Goal: Transaction & Acquisition: Purchase product/service

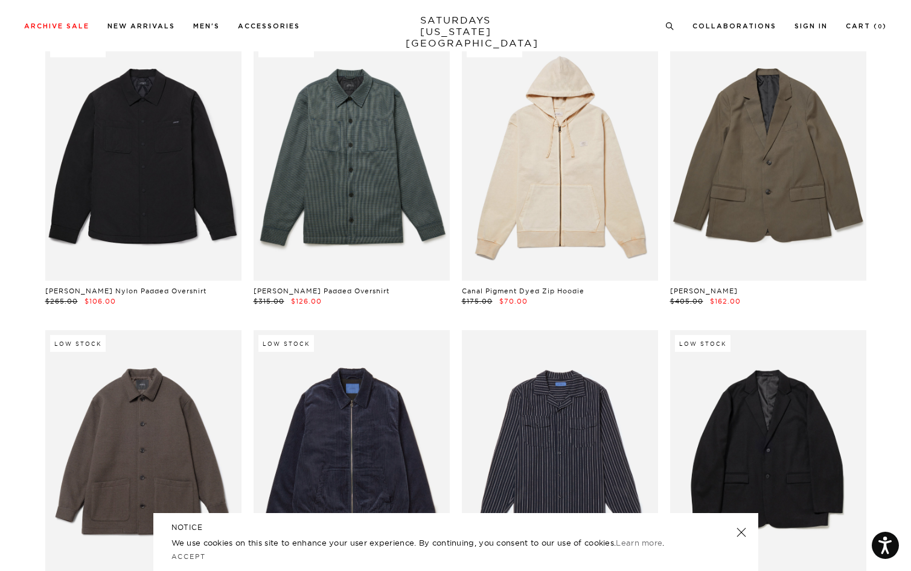
scroll to position [20445, 0]
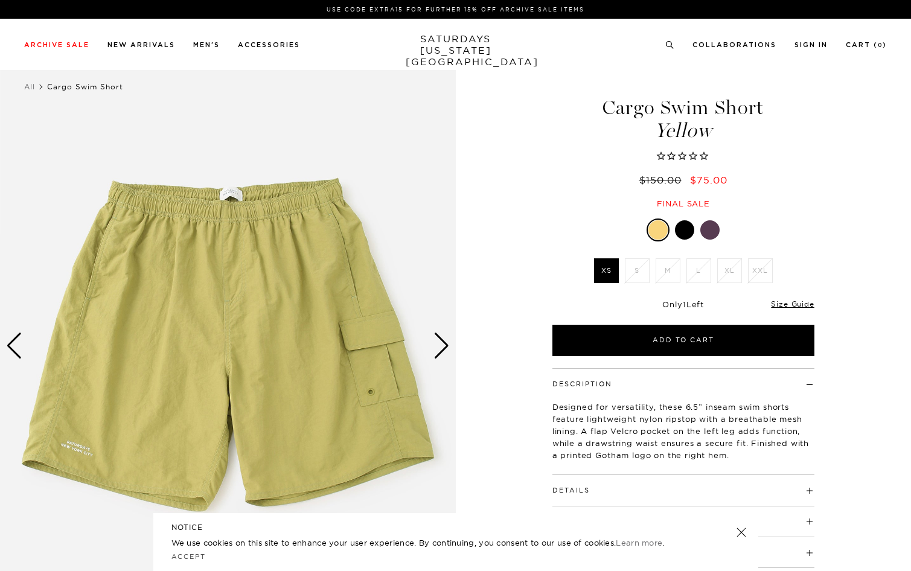
click at [442, 346] on div "Next slide" at bounding box center [441, 346] width 16 height 27
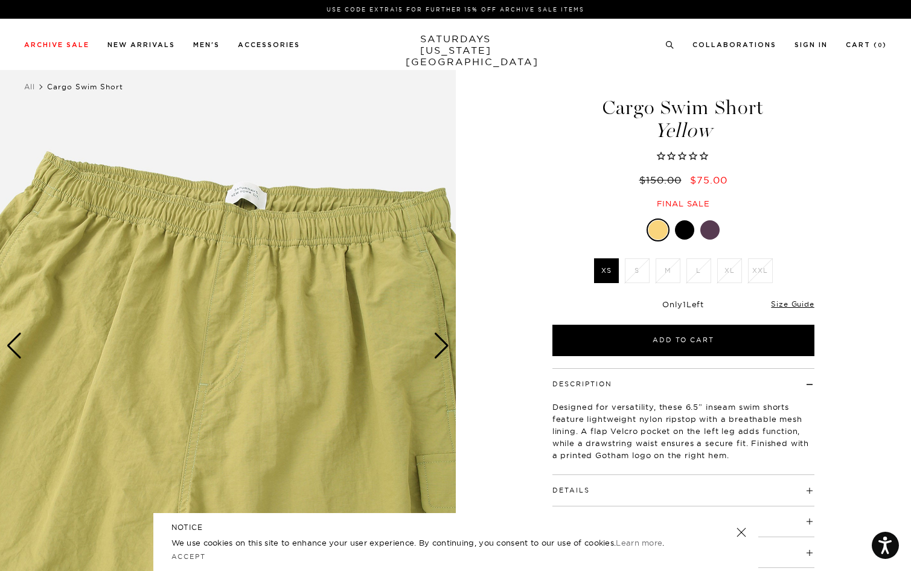
click at [442, 346] on div "Next slide" at bounding box center [441, 346] width 16 height 27
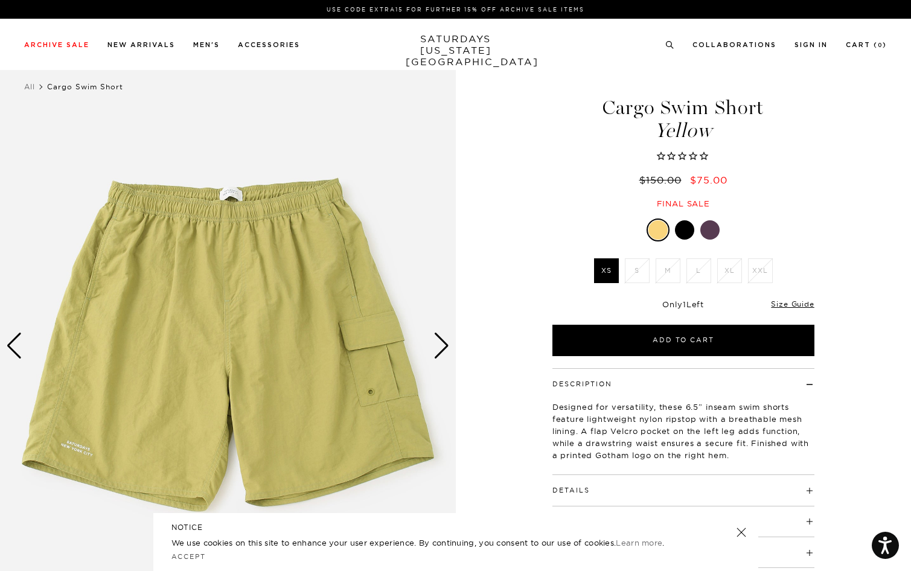
click at [442, 346] on div "Next slide" at bounding box center [441, 346] width 16 height 27
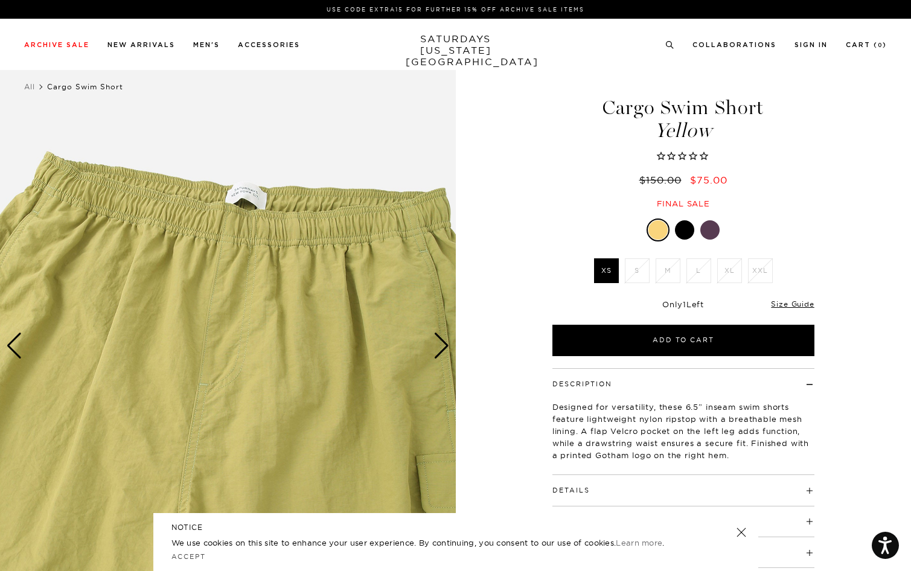
click at [442, 346] on div "Next slide" at bounding box center [441, 346] width 16 height 27
